Goal: Task Accomplishment & Management: Manage account settings

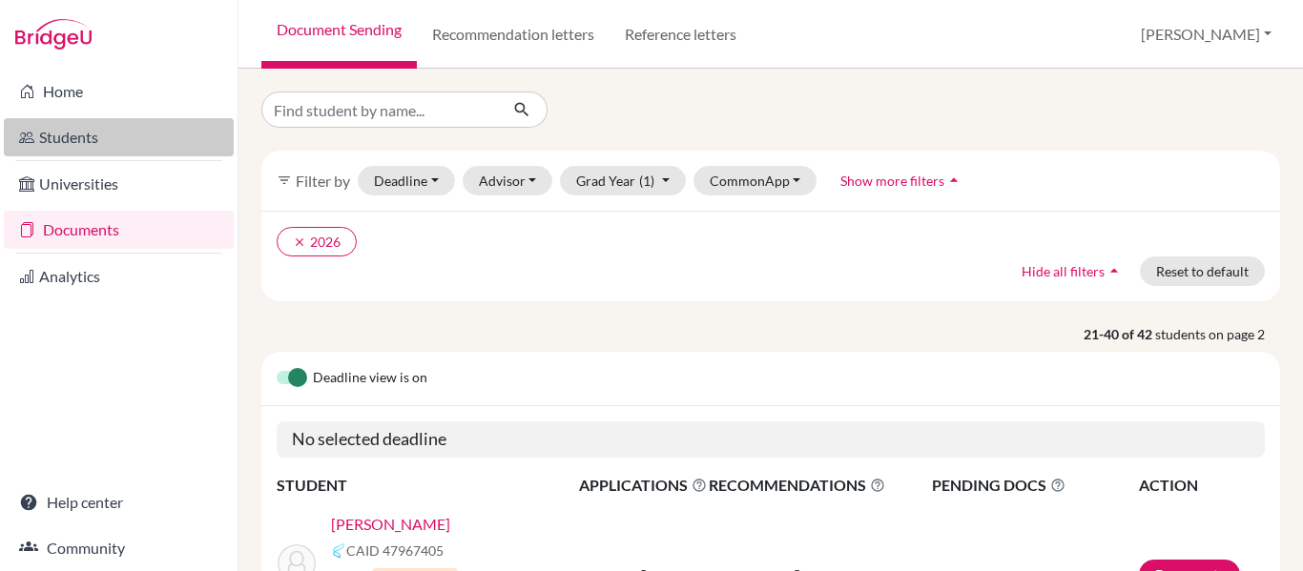
click at [87, 131] on link "Students" at bounding box center [119, 137] width 230 height 38
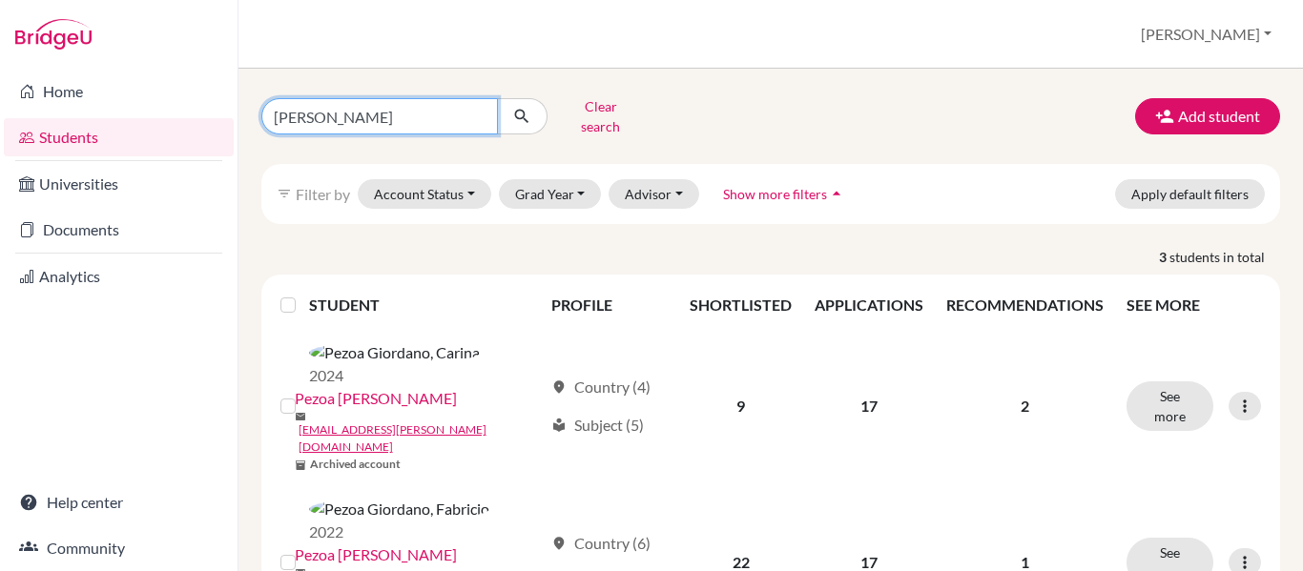
click at [475, 113] on input "giordano" at bounding box center [379, 116] width 237 height 36
type input "abad"
click button "submit" at bounding box center [522, 116] width 51 height 36
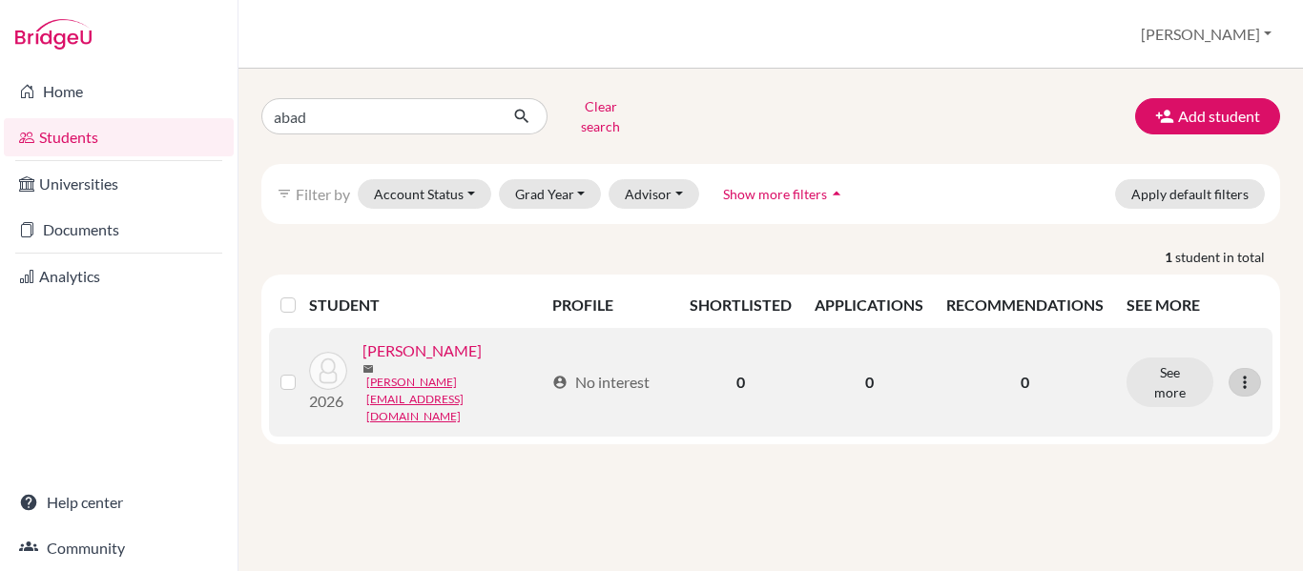
click at [1240, 373] on icon at bounding box center [1244, 382] width 19 height 19
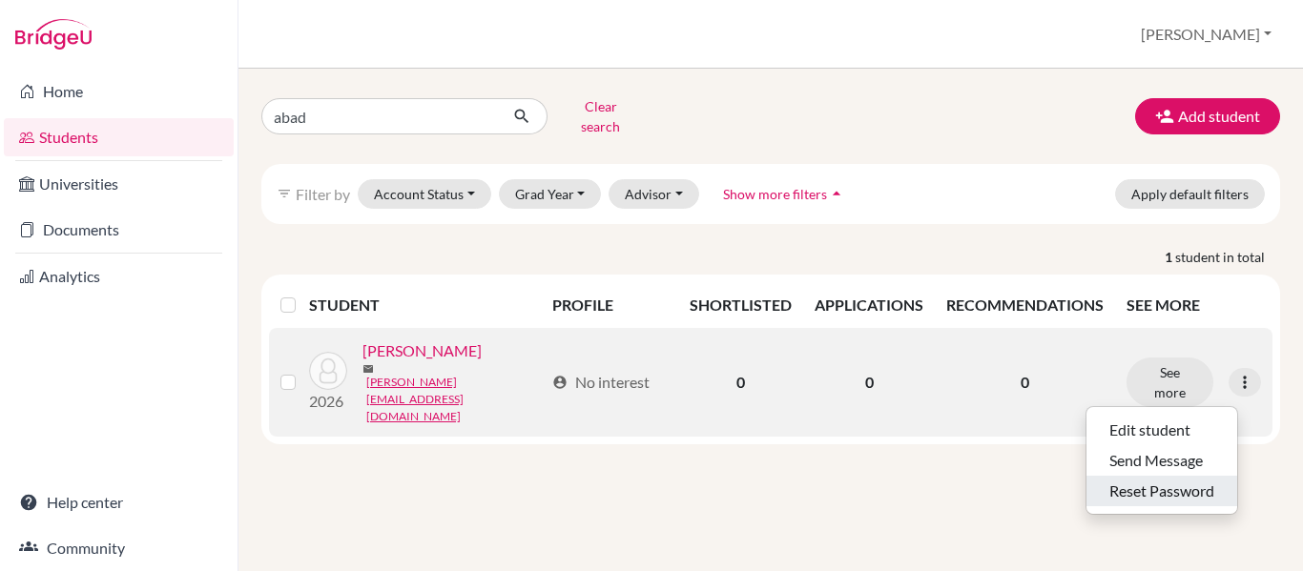
click at [1171, 476] on button "Reset Password" at bounding box center [1161, 491] width 151 height 31
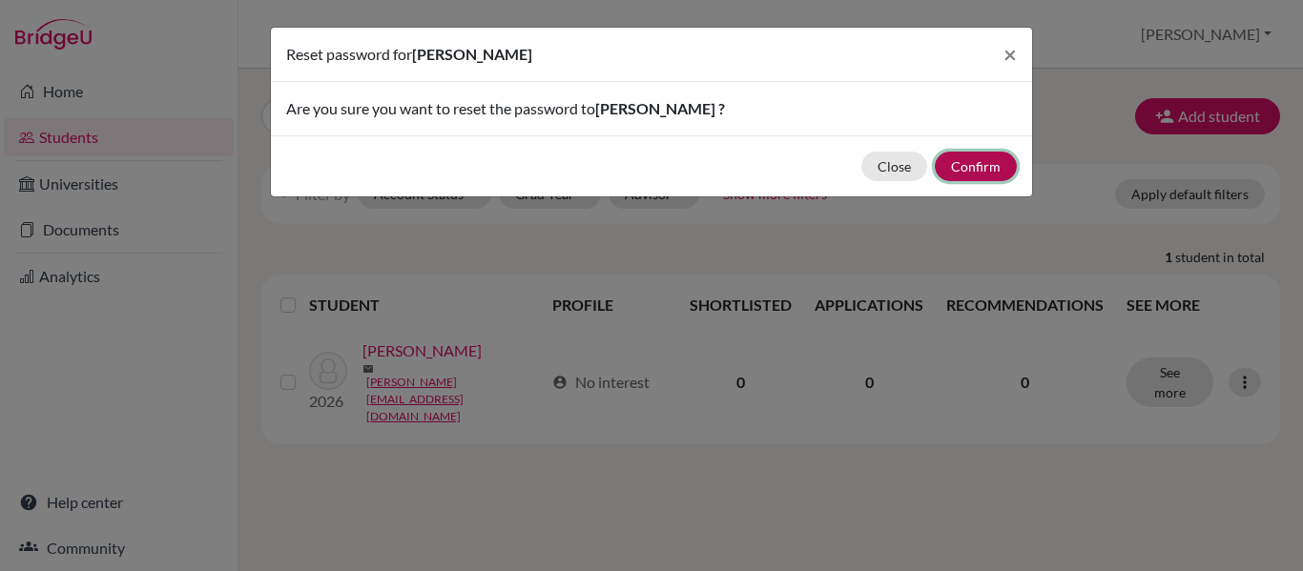
click at [982, 173] on button "Confirm" at bounding box center [976, 167] width 82 height 30
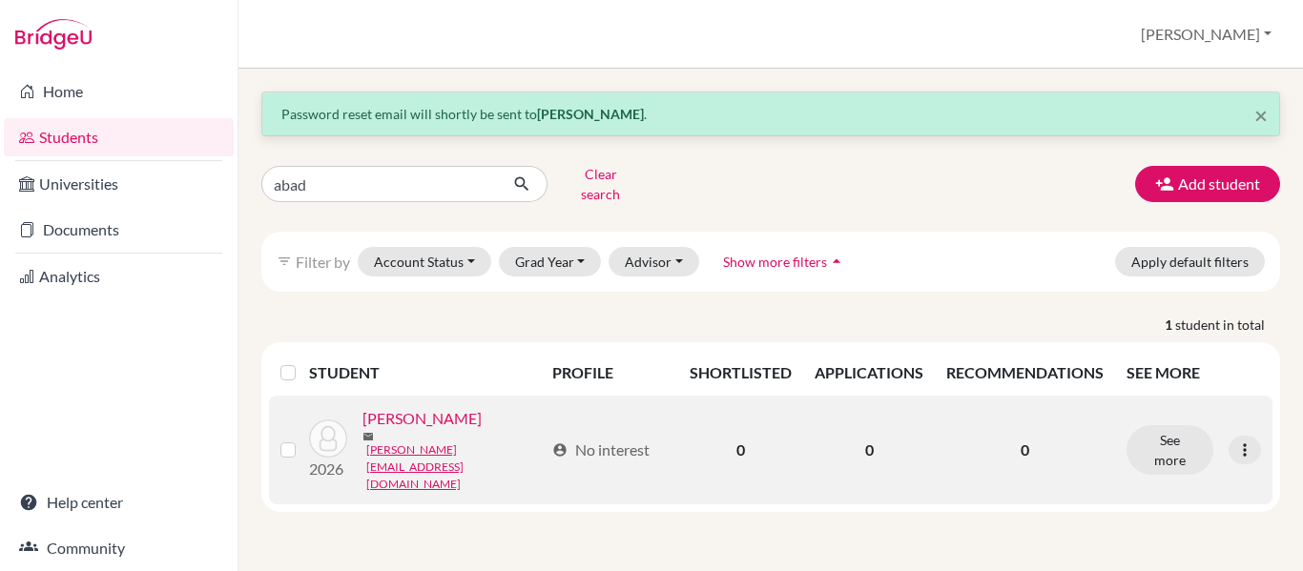
click at [382, 430] on link "Abad, Rebecca" at bounding box center [421, 418] width 119 height 23
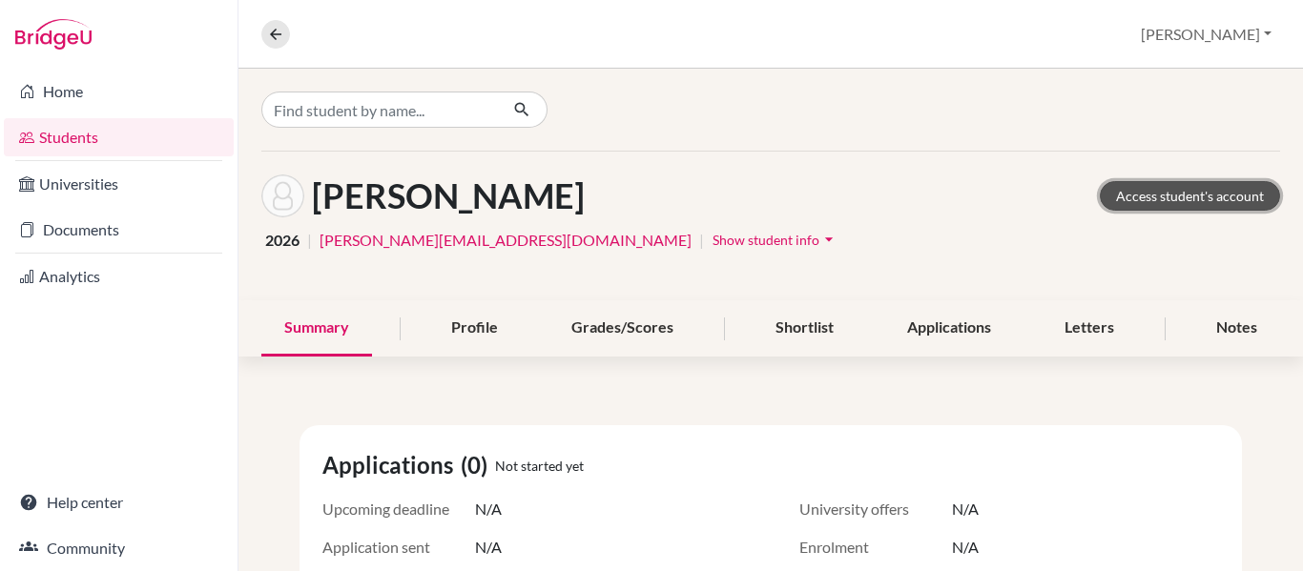
click at [1179, 204] on link "Access student's account" at bounding box center [1190, 196] width 180 height 30
